Goal: Task Accomplishment & Management: Use online tool/utility

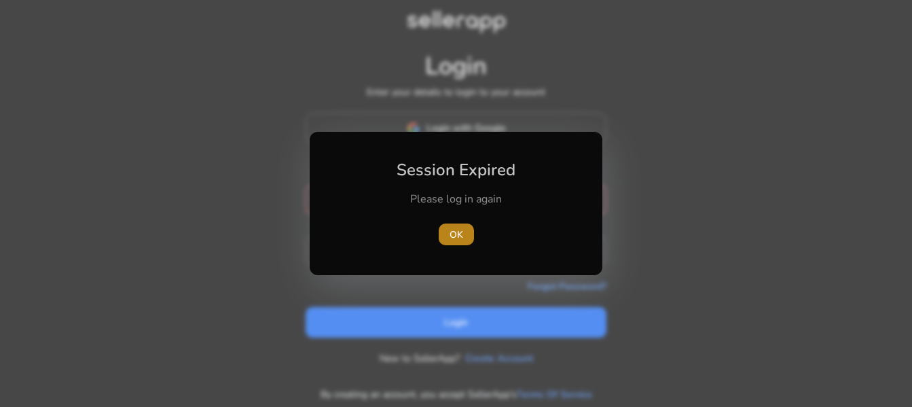
click at [461, 236] on span "OK" at bounding box center [456, 234] width 14 height 14
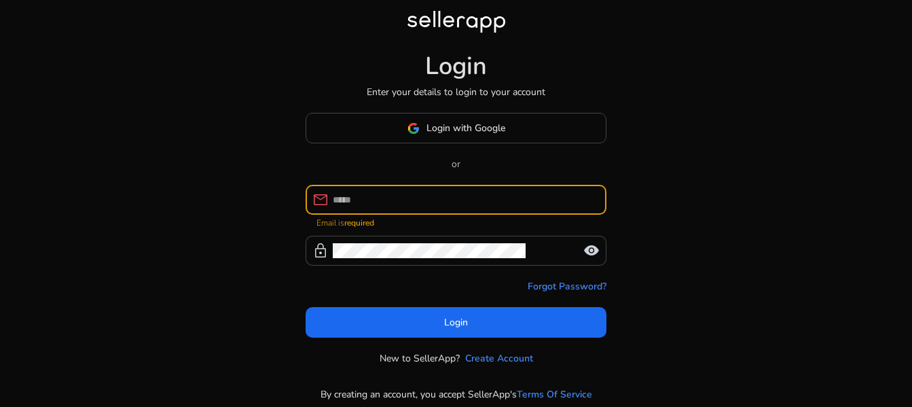
click at [445, 129] on span "Login with Google" at bounding box center [465, 128] width 79 height 14
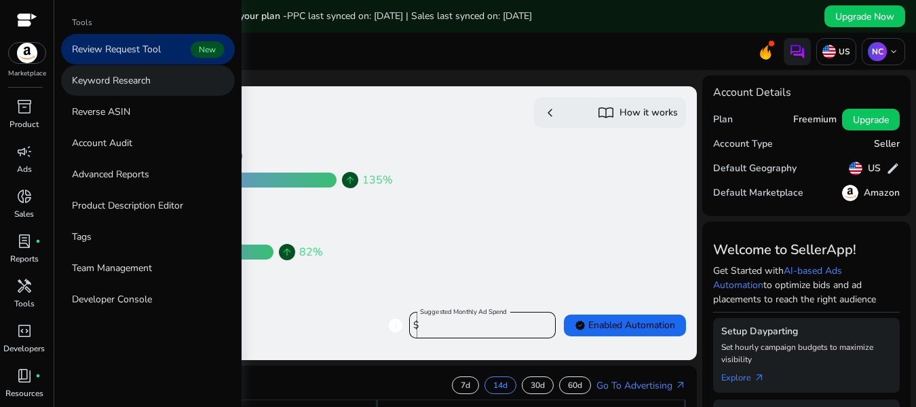
click at [157, 90] on link "Keyword Research" at bounding box center [148, 80] width 174 height 31
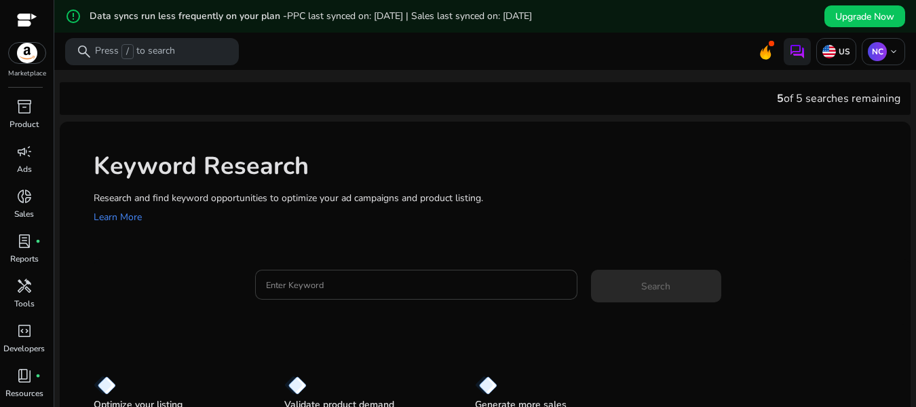
click at [313, 289] on input "Enter Keyword" at bounding box center [416, 284] width 301 height 15
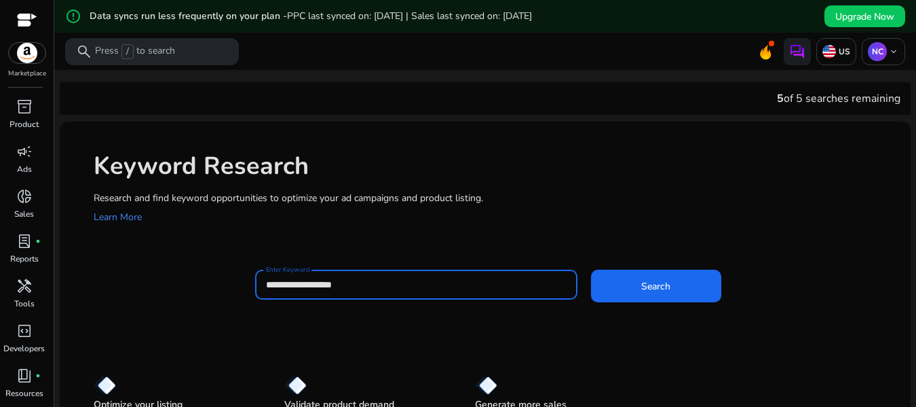
type input "**********"
click at [591, 269] on button "Search" at bounding box center [656, 285] width 130 height 33
